Goal: Task Accomplishment & Management: Manage account settings

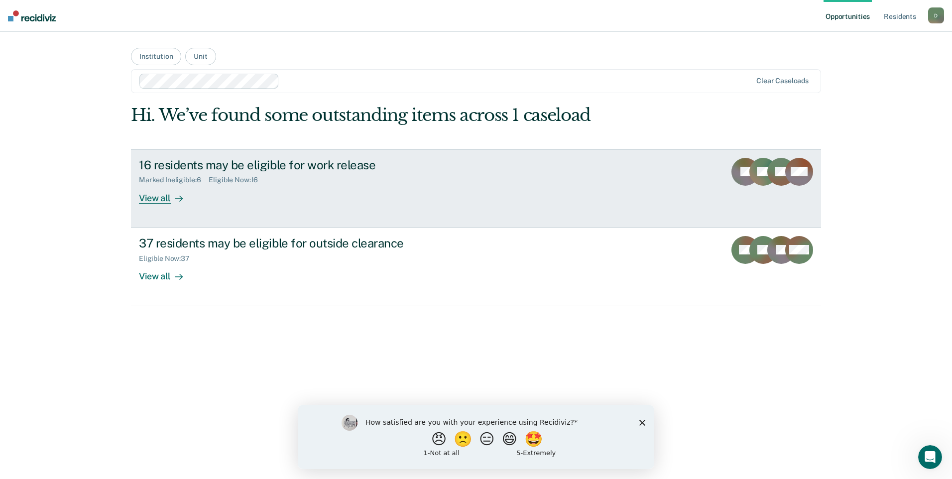
click at [163, 195] on div "View all" at bounding box center [167, 193] width 56 height 19
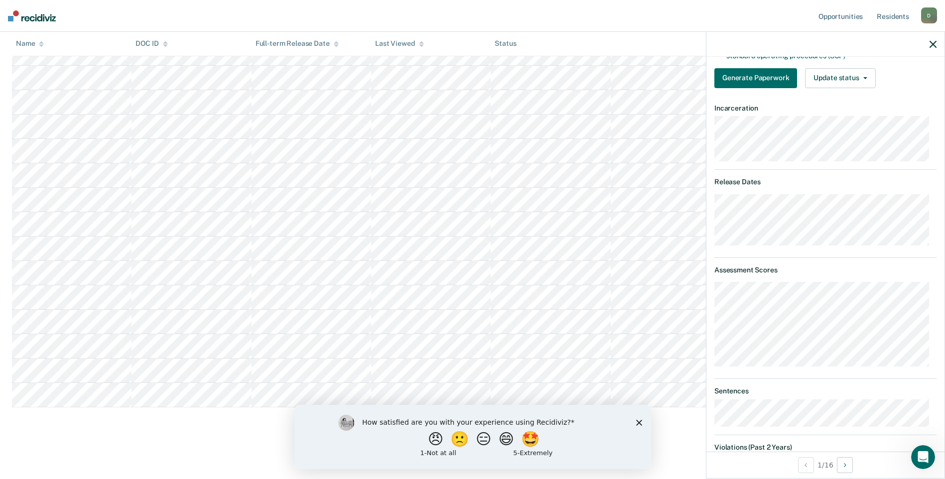
scroll to position [118, 0]
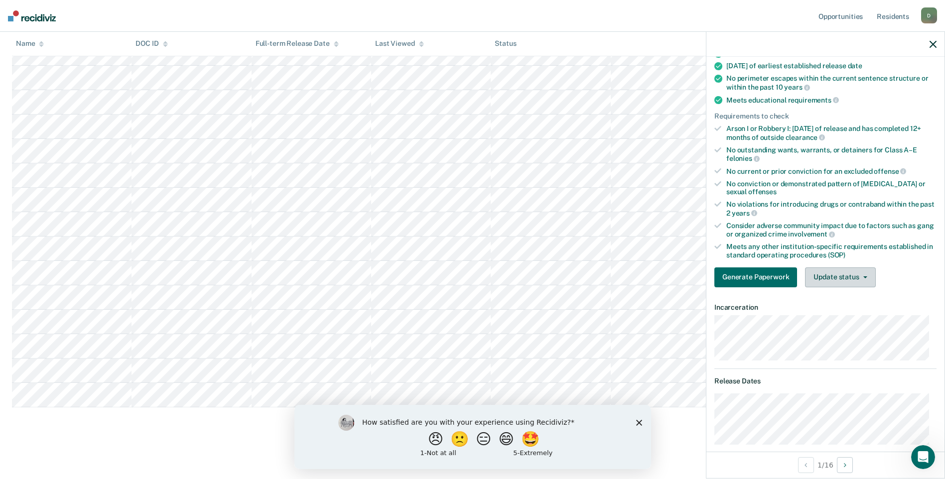
click at [838, 277] on button "Update status" at bounding box center [840, 277] width 70 height 20
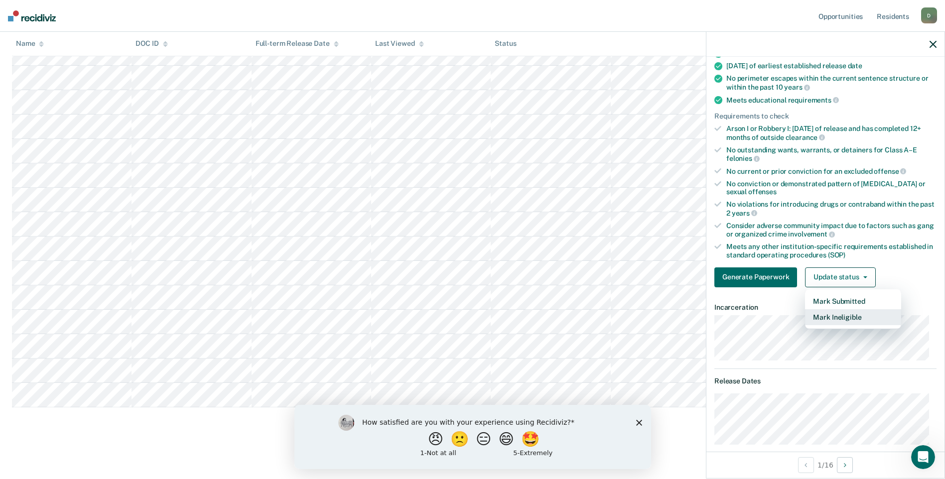
click at [836, 316] on button "Mark Ineligible" at bounding box center [853, 317] width 96 height 16
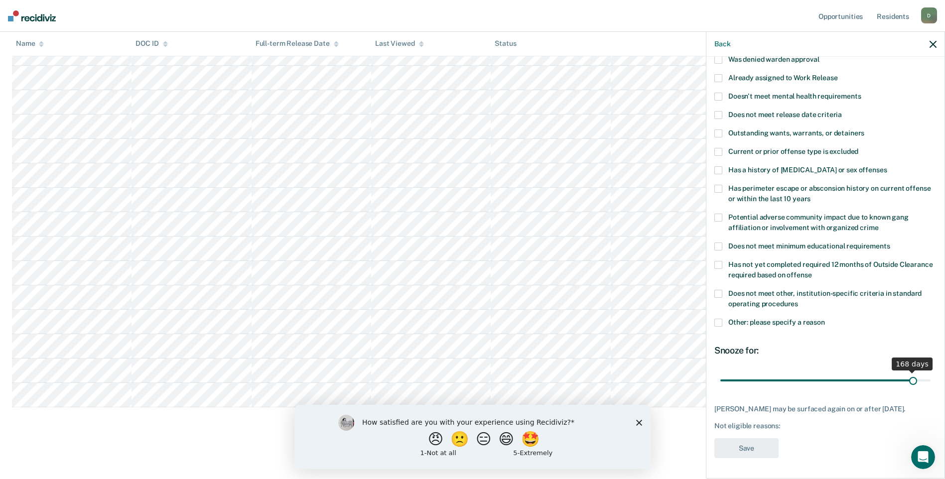
scroll to position [76, 0]
drag, startPoint x: 754, startPoint y: 373, endPoint x: 936, endPoint y: 372, distance: 181.2
type input "180"
click at [930, 373] on input "range" at bounding box center [825, 381] width 210 height 17
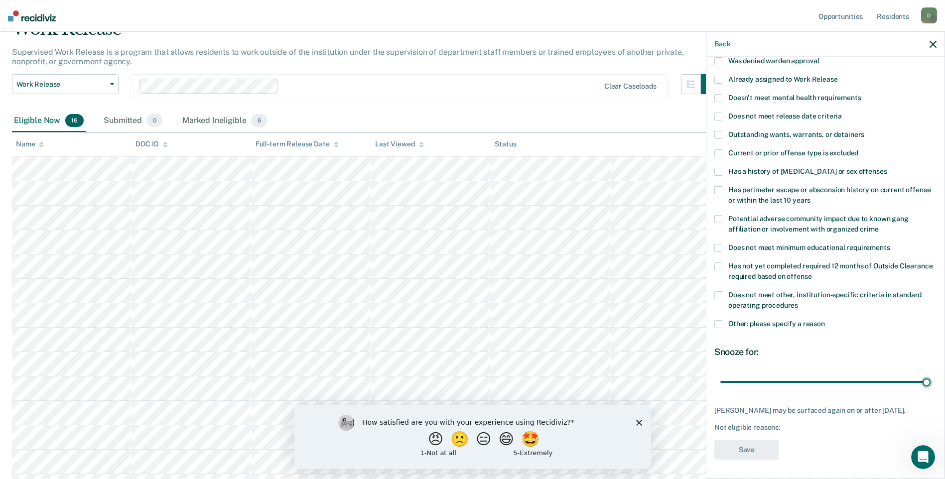
scroll to position [190, 0]
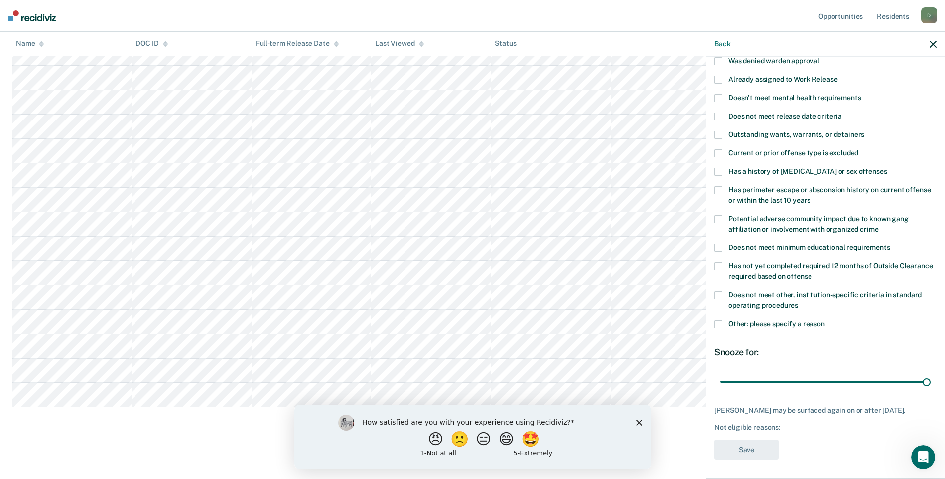
click at [718, 292] on span at bounding box center [718, 295] width 8 height 8
click at [743, 450] on button "Save" at bounding box center [746, 450] width 64 height 20
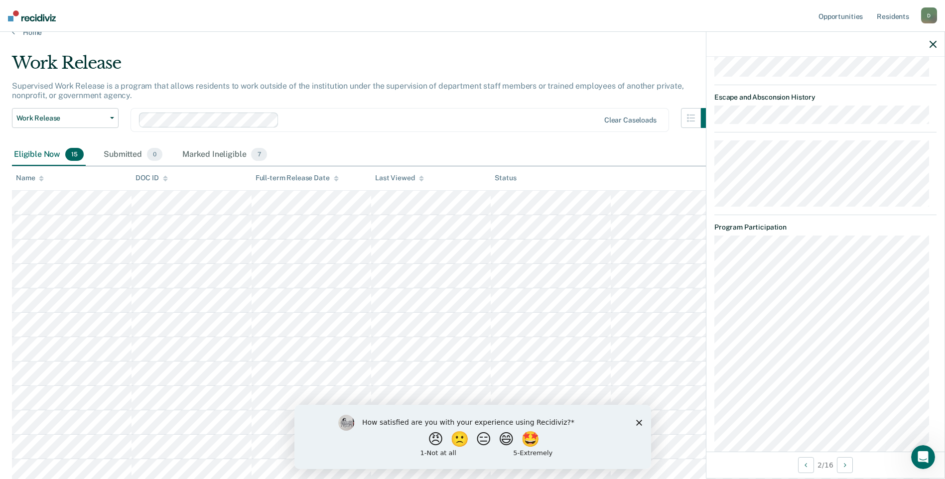
scroll to position [529, 0]
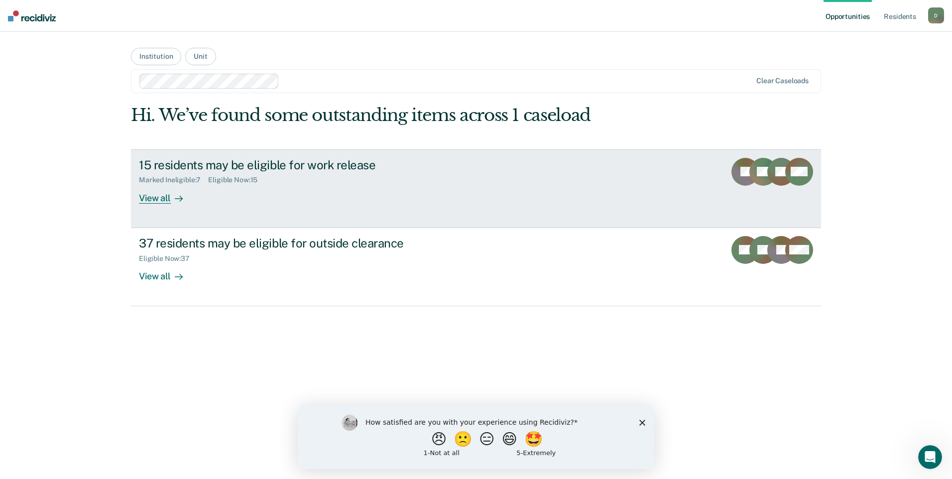
click at [151, 202] on div "View all" at bounding box center [167, 193] width 56 height 19
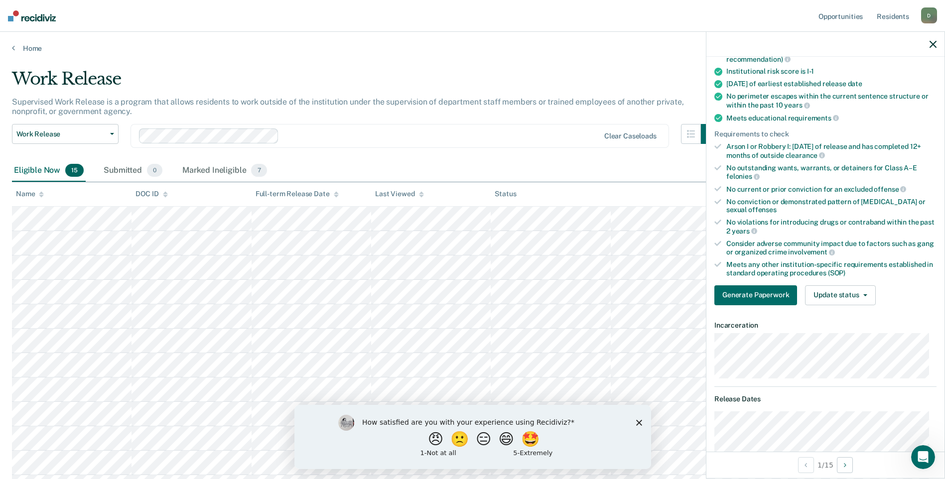
scroll to position [50, 0]
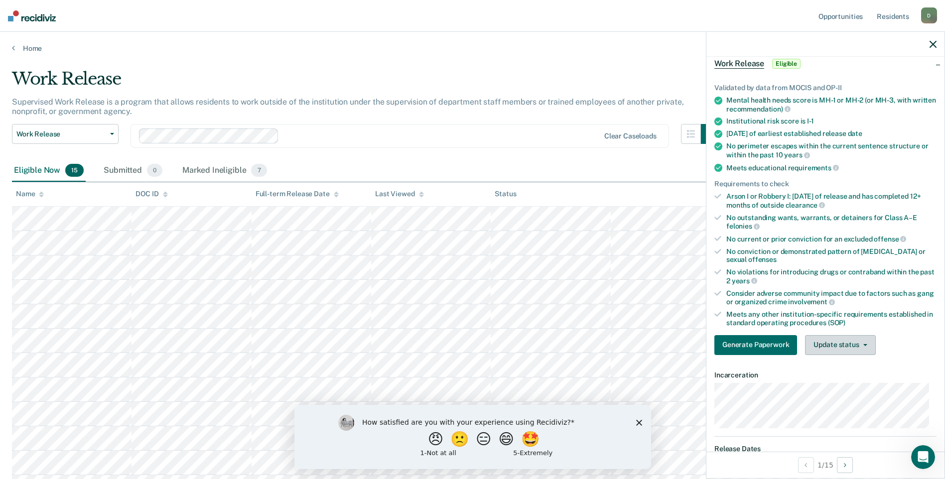
click at [826, 338] on button "Update status" at bounding box center [840, 345] width 70 height 20
click at [837, 385] on button "Mark Ineligible" at bounding box center [853, 385] width 96 height 16
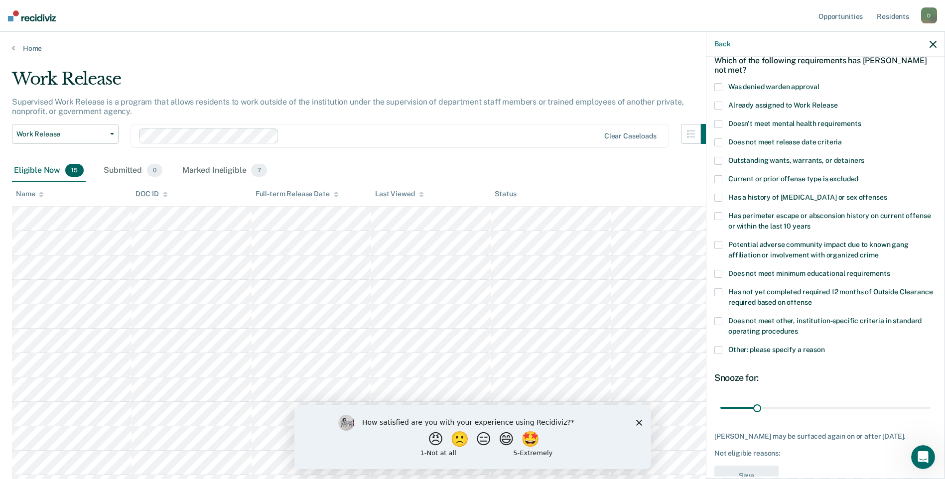
click at [719, 321] on span at bounding box center [718, 321] width 8 height 8
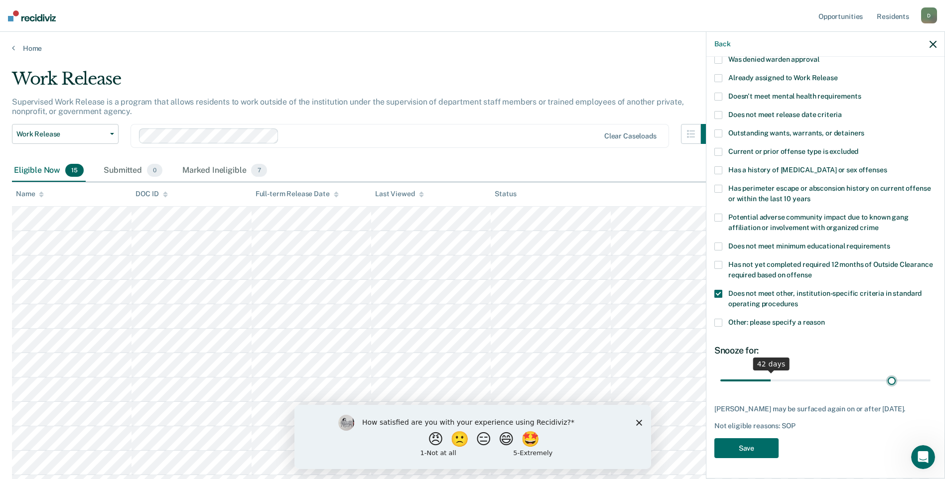
scroll to position [76, 0]
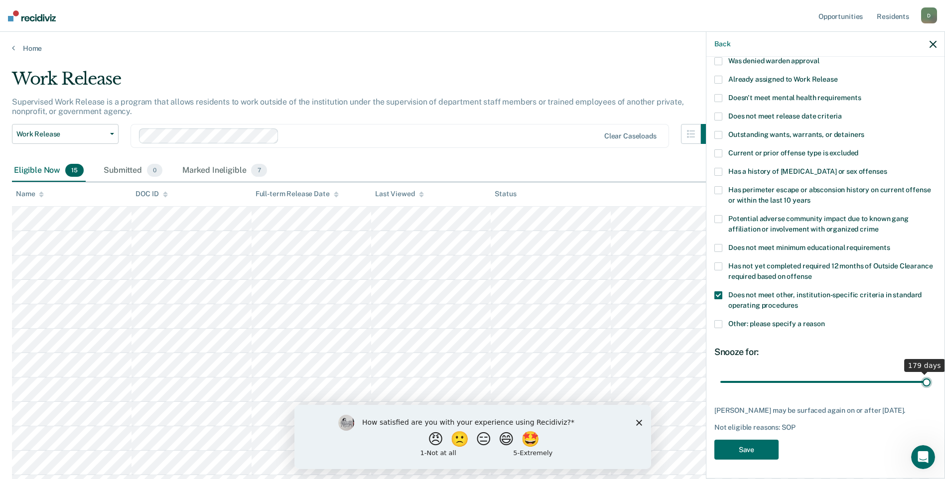
drag, startPoint x: 753, startPoint y: 369, endPoint x: 920, endPoint y: 376, distance: 167.4
type input "180"
click at [920, 376] on input "range" at bounding box center [825, 381] width 210 height 17
click at [735, 446] on button "Save" at bounding box center [746, 450] width 64 height 20
